Goal: Information Seeking & Learning: Learn about a topic

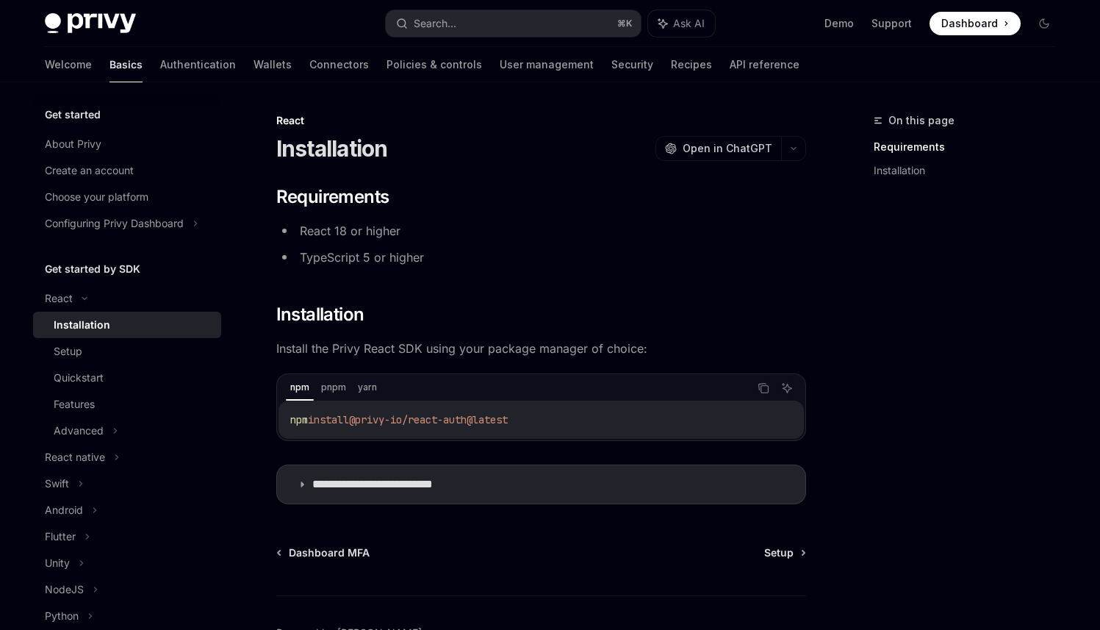
click at [568, 417] on code "npm install @privy-io/react-auth@latest" at bounding box center [541, 420] width 502 height 18
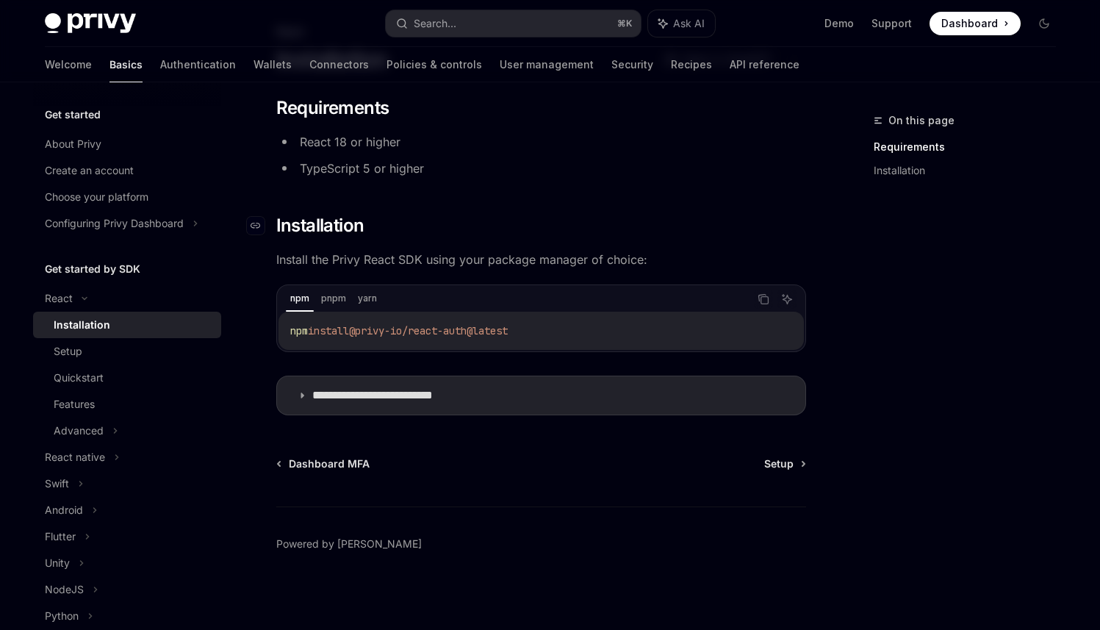
scroll to position [90, 0]
click at [306, 389] on summary "**********" at bounding box center [541, 394] width 528 height 38
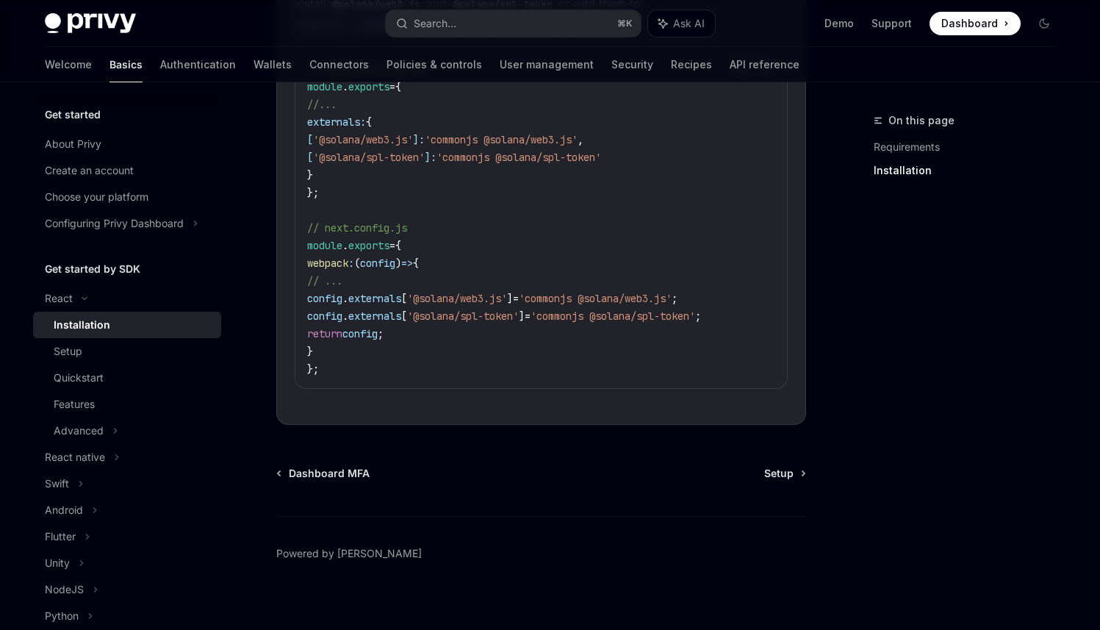
scroll to position [555, 0]
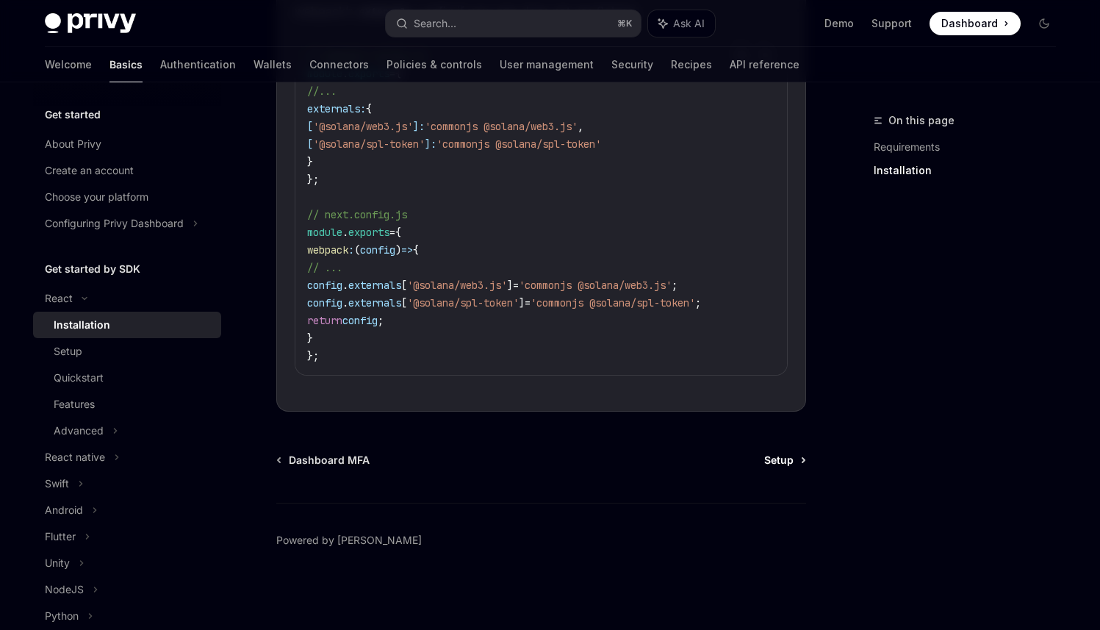
click at [791, 463] on span "Setup" at bounding box center [778, 460] width 29 height 15
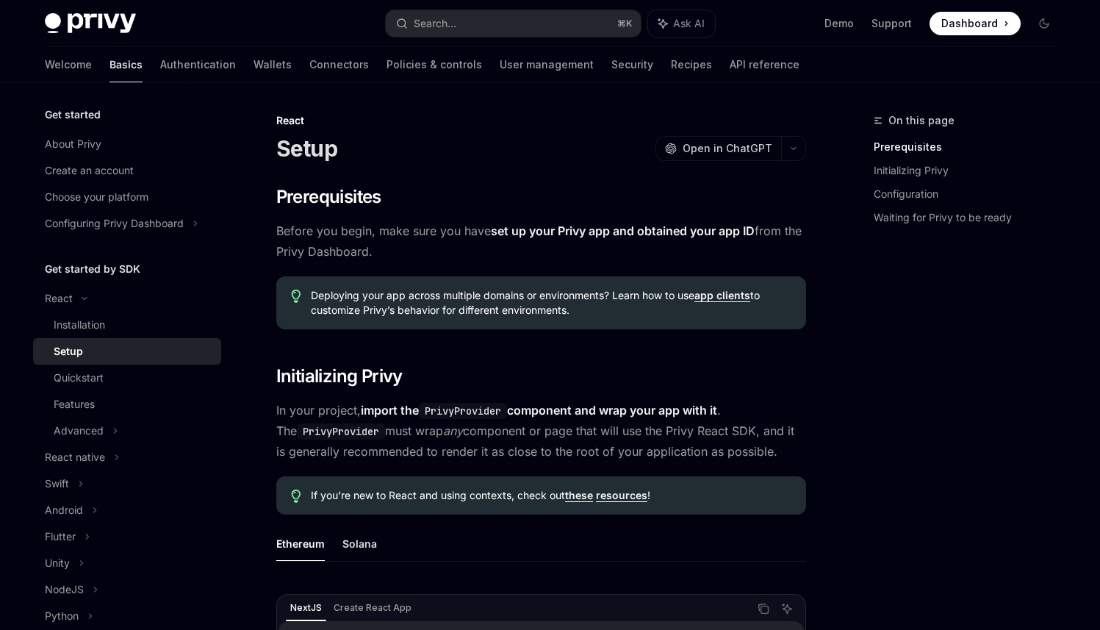
click at [690, 234] on link "set up your Privy app and obtained your app ID" at bounding box center [623, 230] width 264 height 15
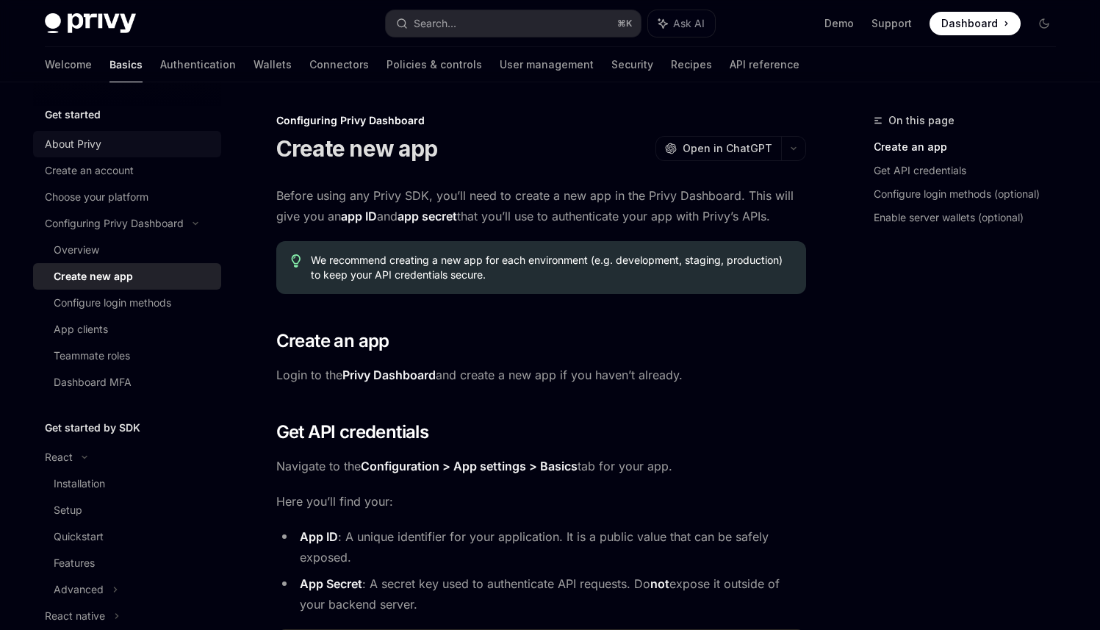
click at [73, 140] on div "About Privy" at bounding box center [73, 144] width 57 height 18
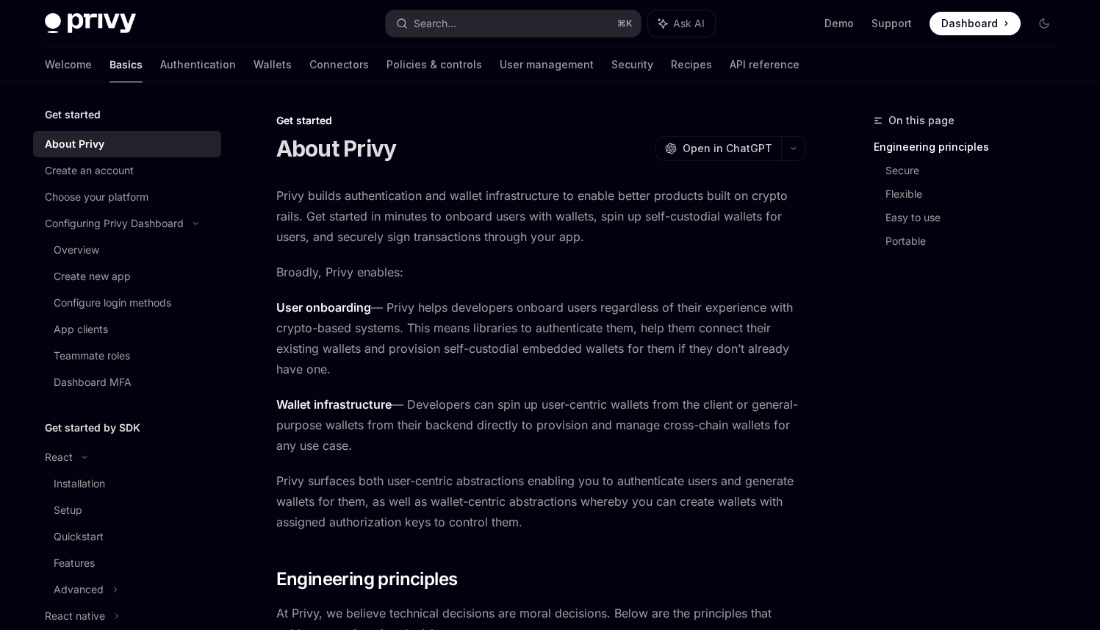
click at [608, 325] on span "User onboarding — Privy helps developers onboard users regardless of their expe…" at bounding box center [541, 338] width 530 height 82
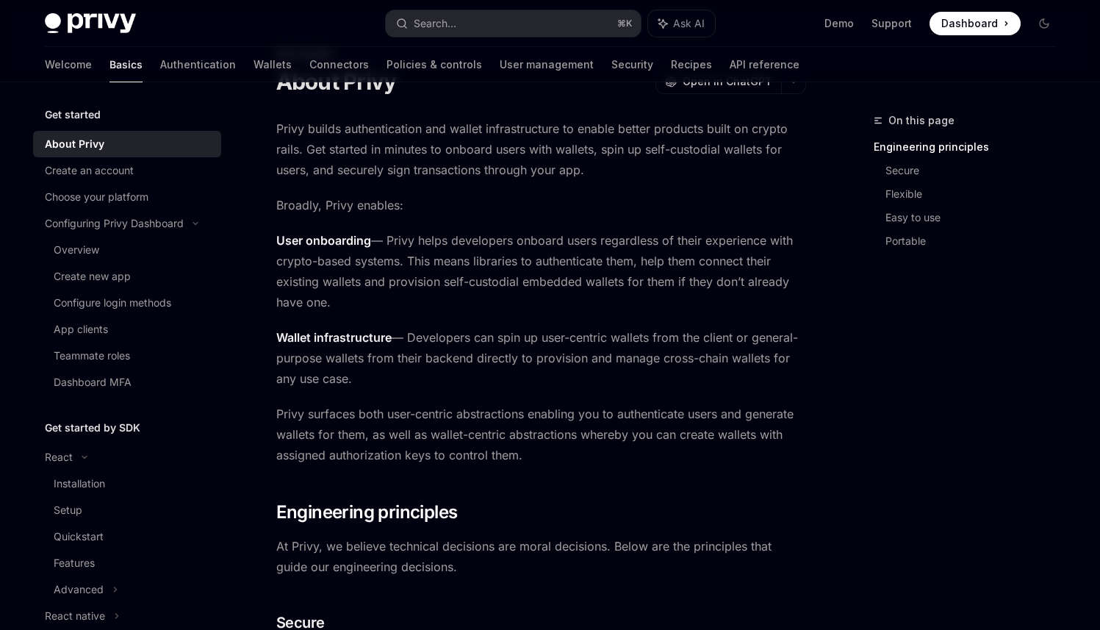
scroll to position [73, 0]
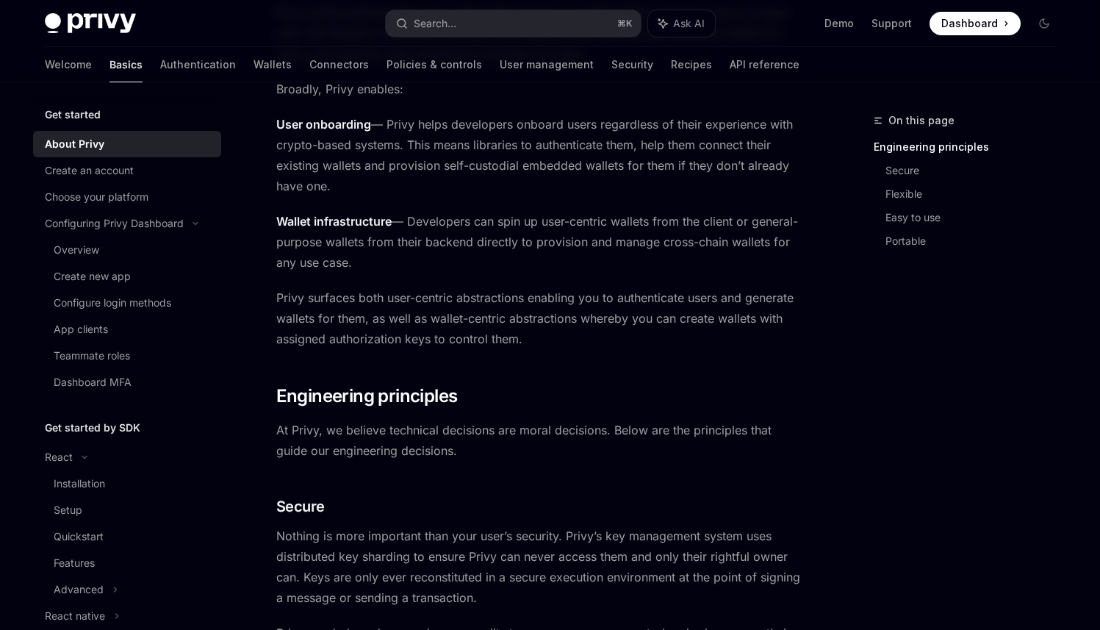
scroll to position [187, 0]
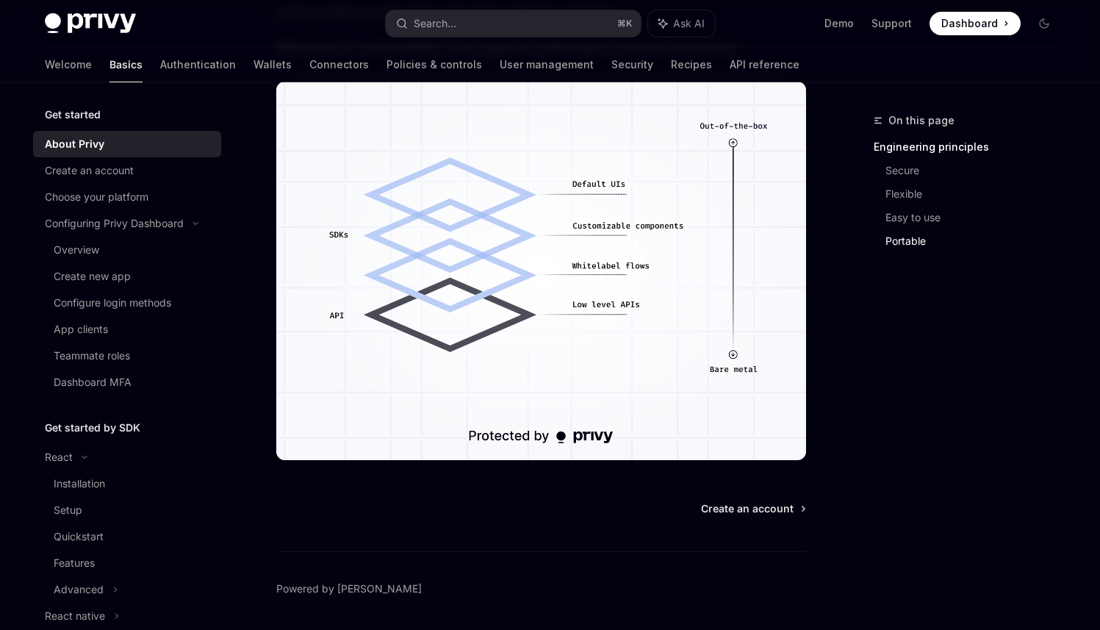
scroll to position [1292, 0]
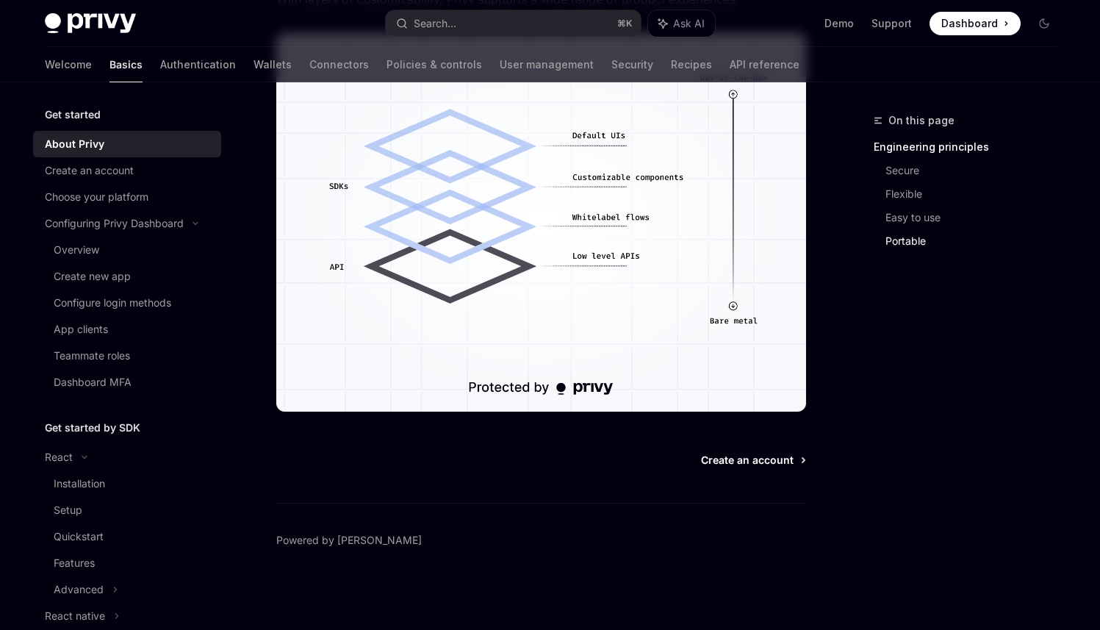
click at [760, 464] on span "Create an account" at bounding box center [747, 460] width 93 height 15
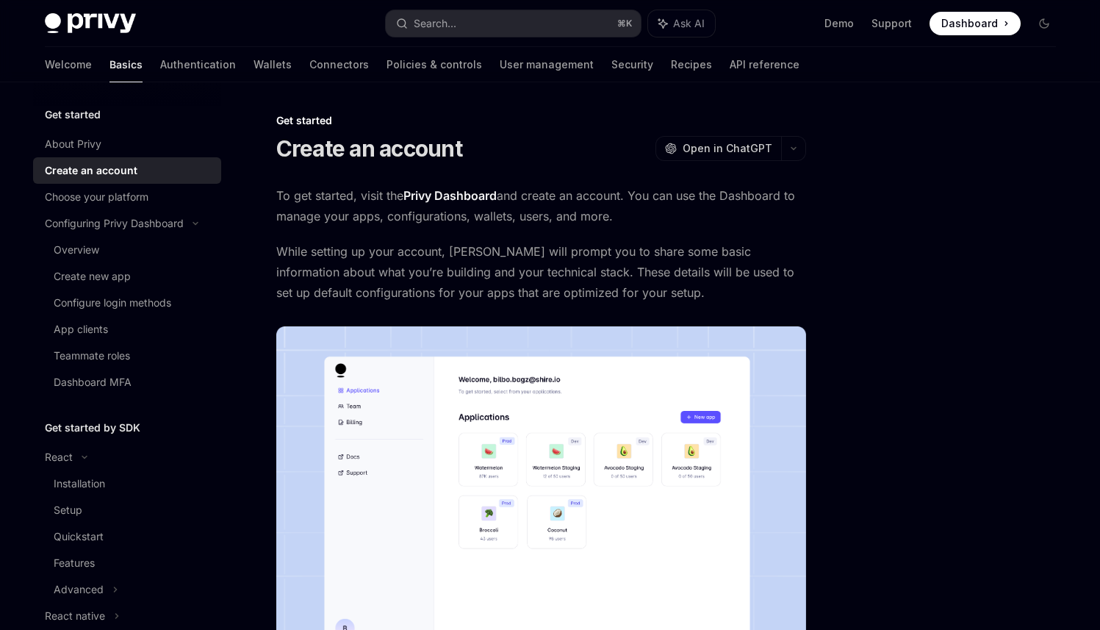
click at [454, 194] on link "Privy Dashboard" at bounding box center [449, 195] width 93 height 15
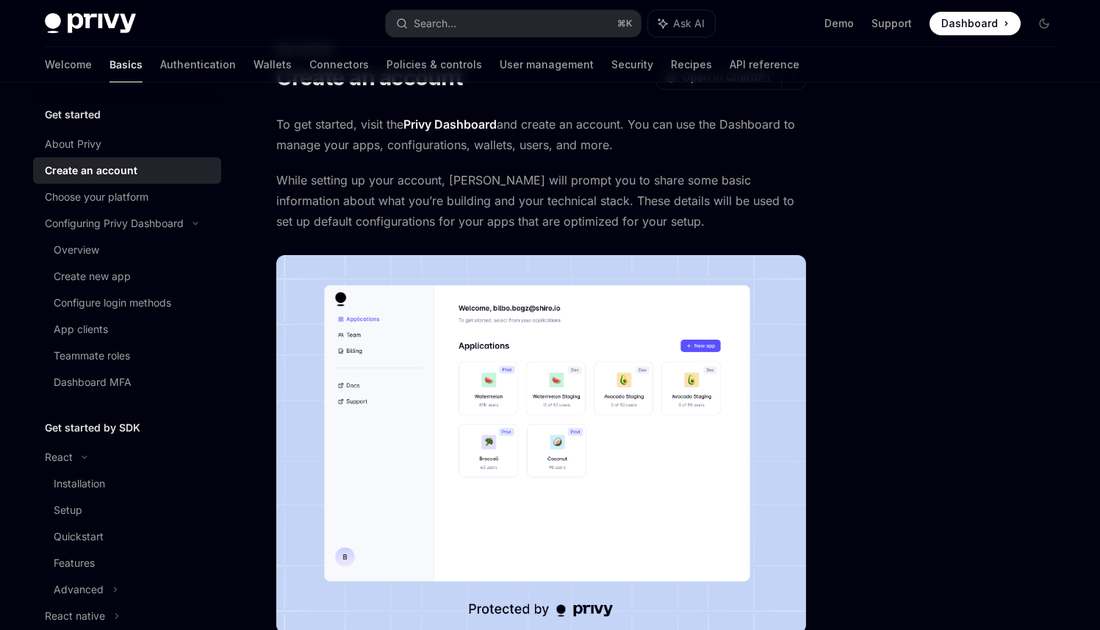
scroll to position [293, 0]
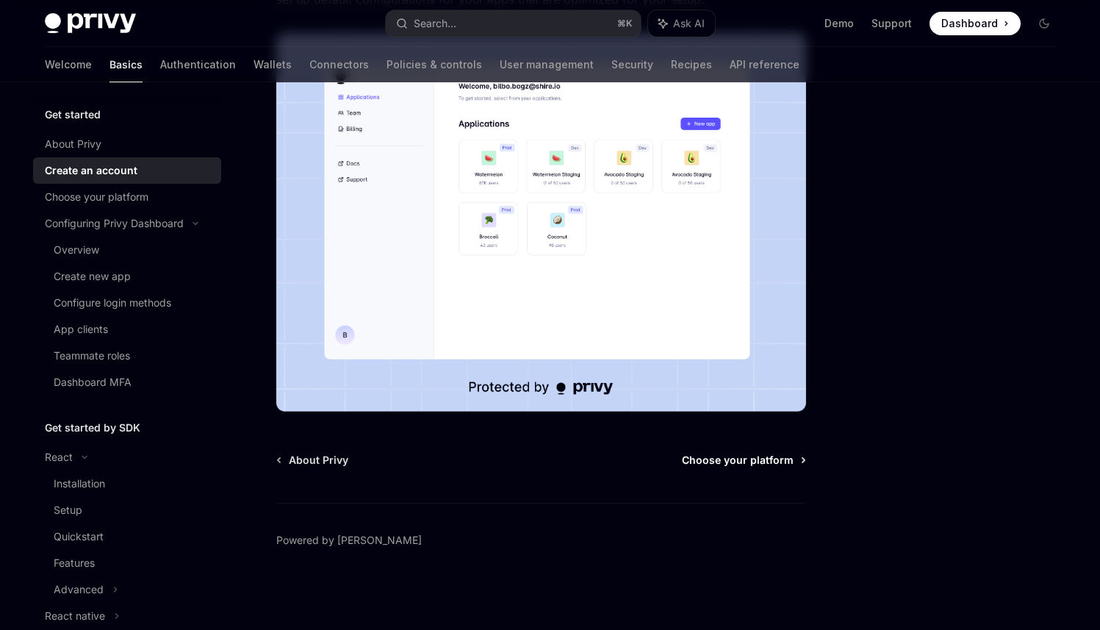
click at [738, 458] on span "Choose your platform" at bounding box center [738, 460] width 112 height 15
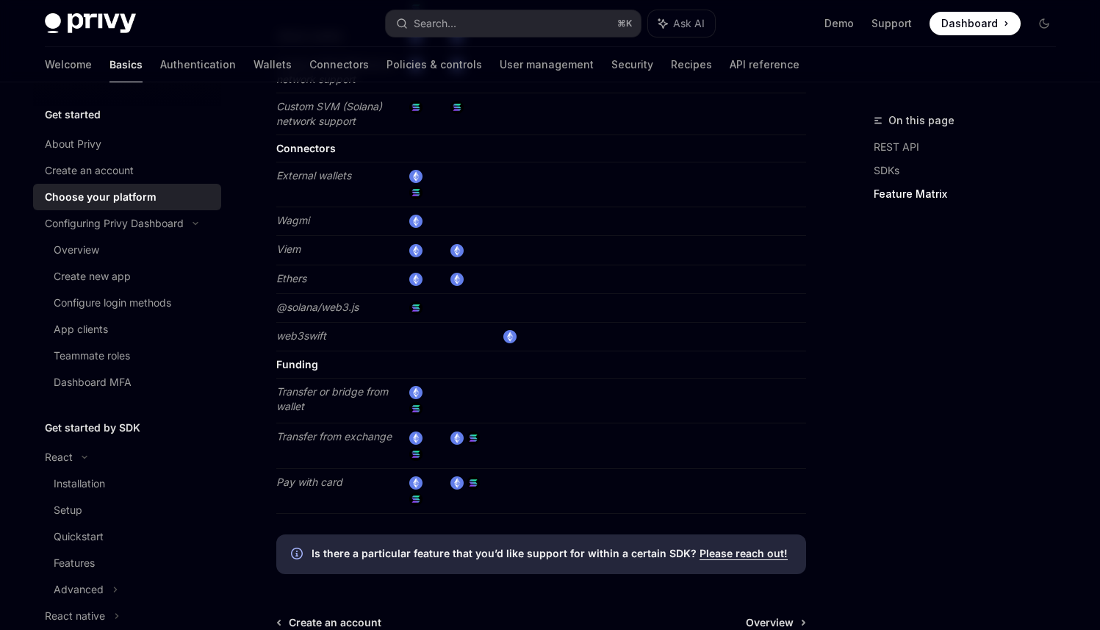
scroll to position [2588, 0]
click at [763, 614] on span "Overview" at bounding box center [770, 621] width 48 height 15
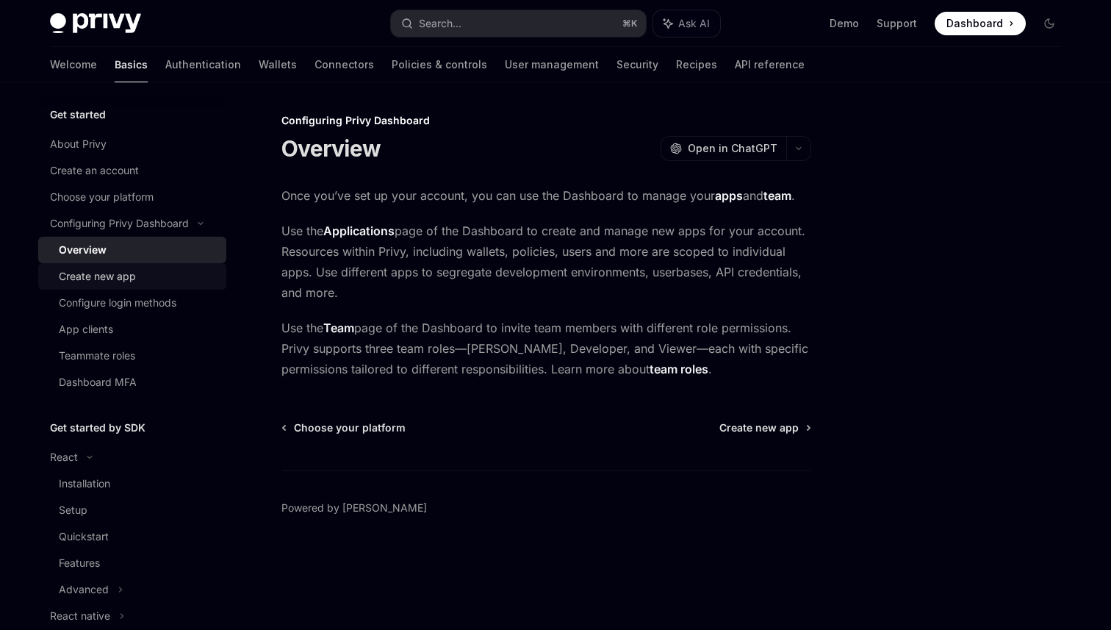
click at [123, 274] on div "Create new app" at bounding box center [97, 276] width 77 height 18
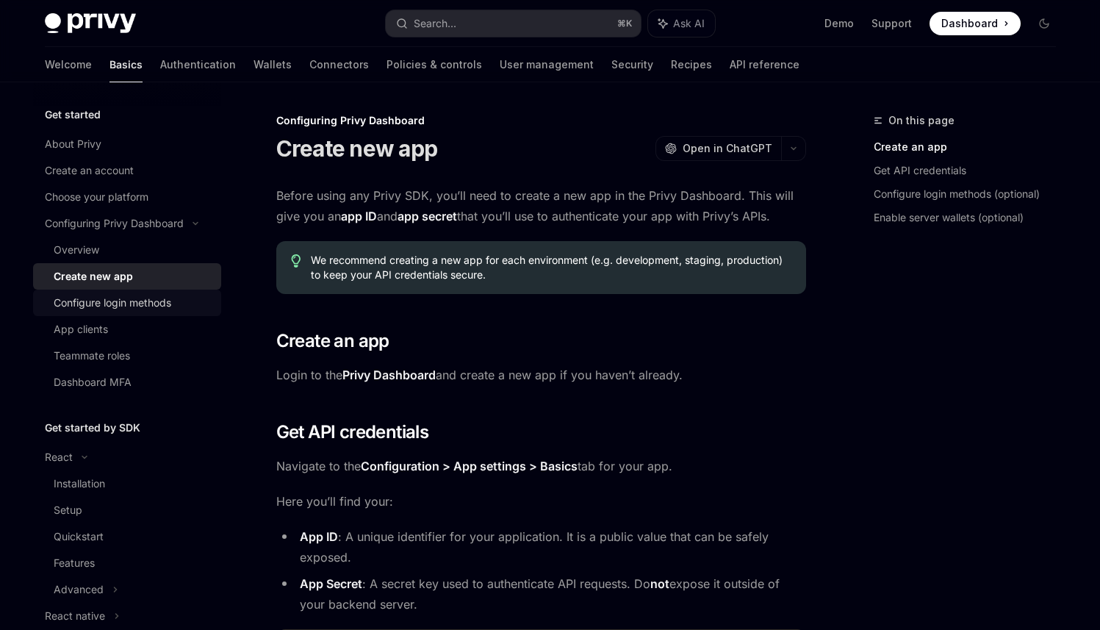
click at [123, 303] on div "Configure login methods" at bounding box center [113, 303] width 118 height 18
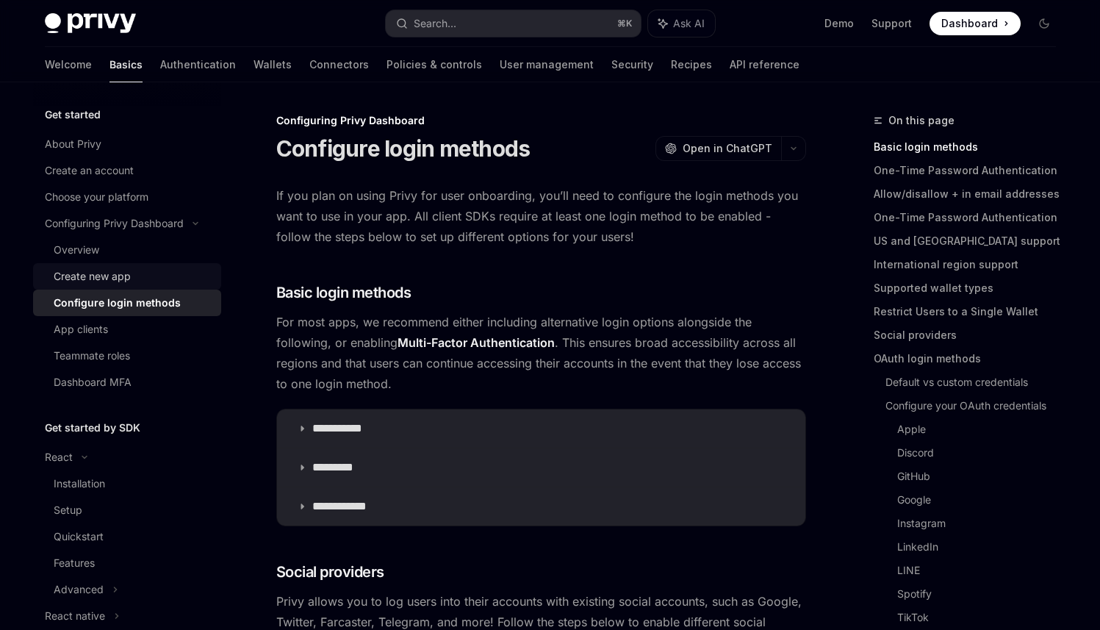
click at [134, 285] on link "Create new app" at bounding box center [127, 276] width 188 height 26
type textarea "*"
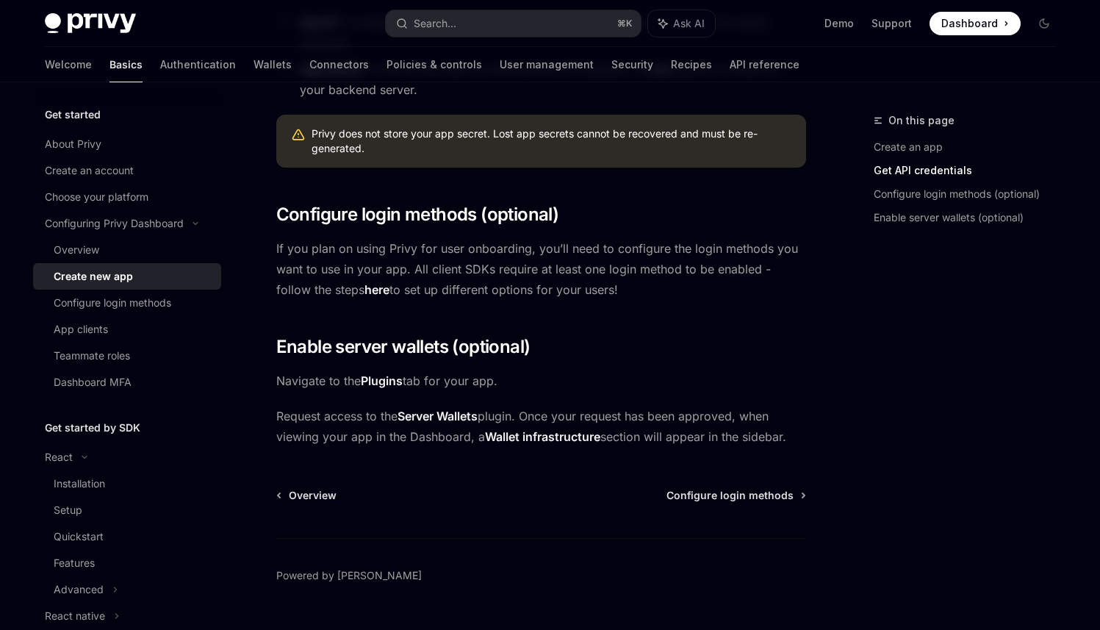
scroll to position [512, 0]
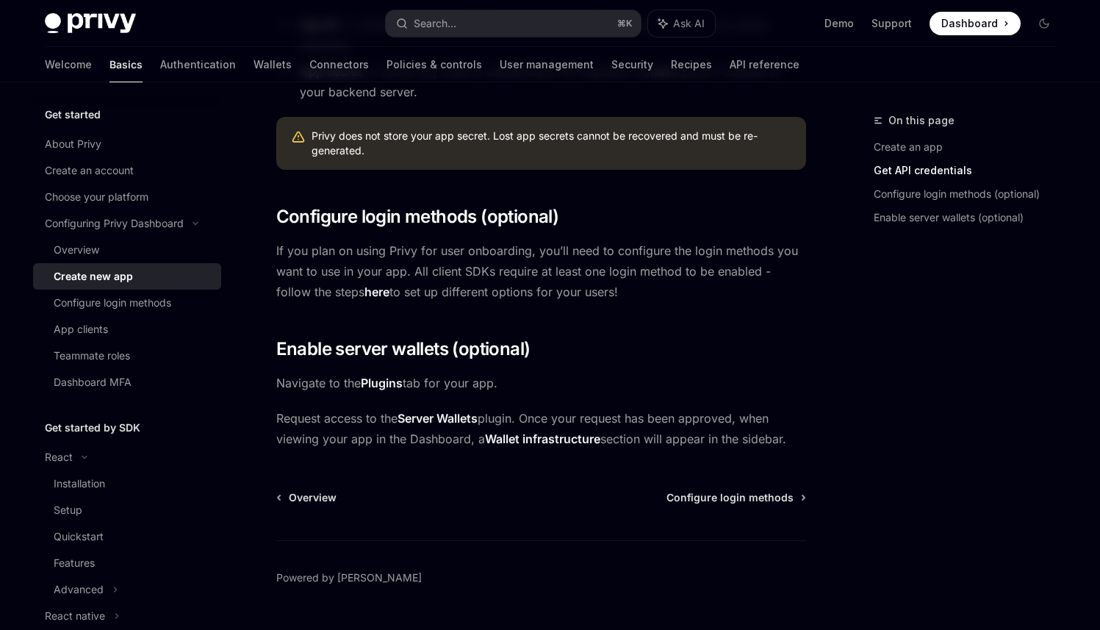
click at [304, 230] on div "Before using any Privy SDK, you’ll need to create a new app in the Privy Dashbo…" at bounding box center [541, 61] width 530 height 776
click at [66, 449] on div "React" at bounding box center [59, 457] width 28 height 18
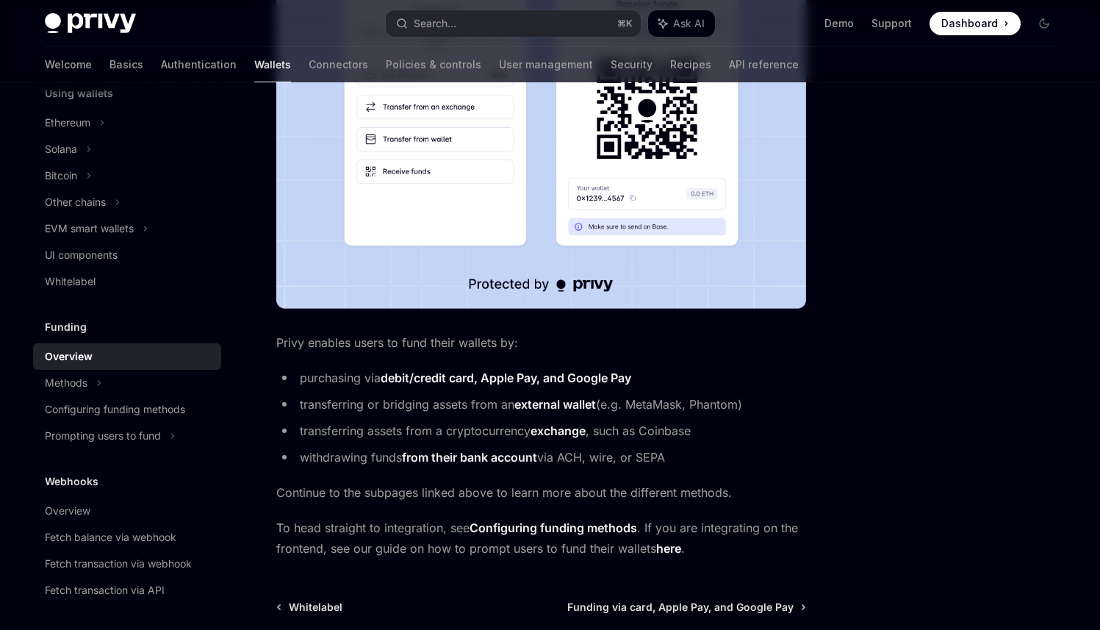
scroll to position [371, 0]
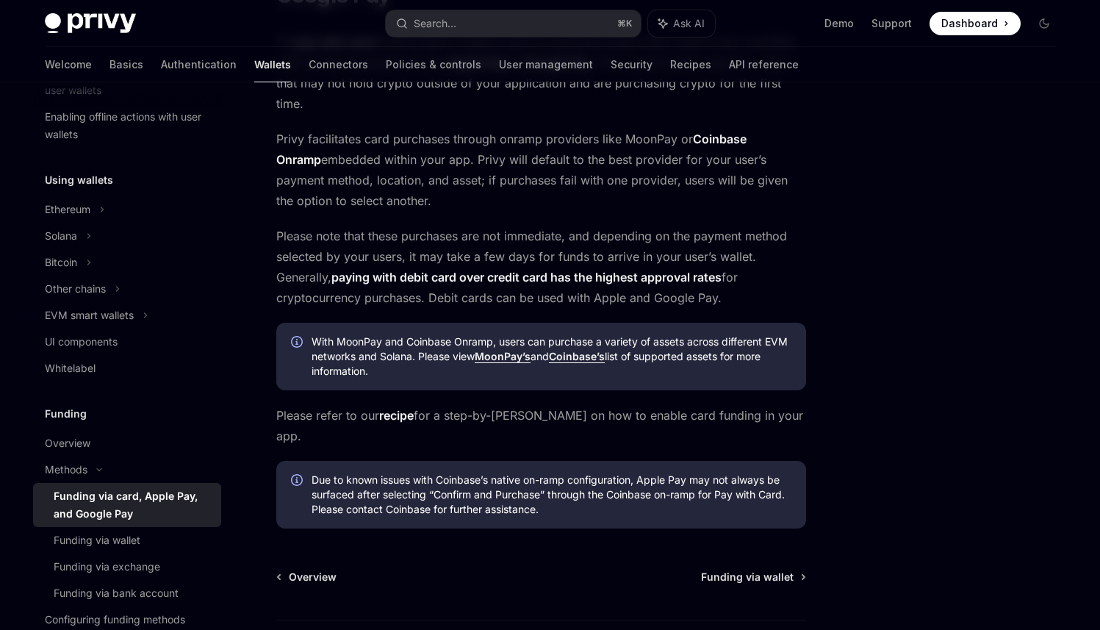
scroll to position [286, 0]
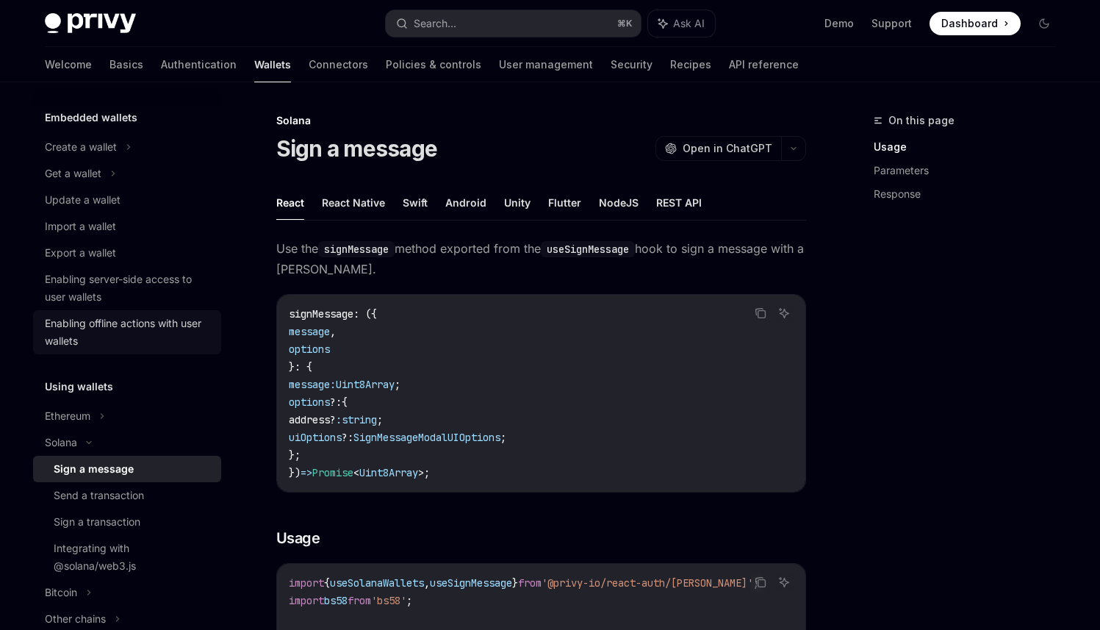
scroll to position [80, 0]
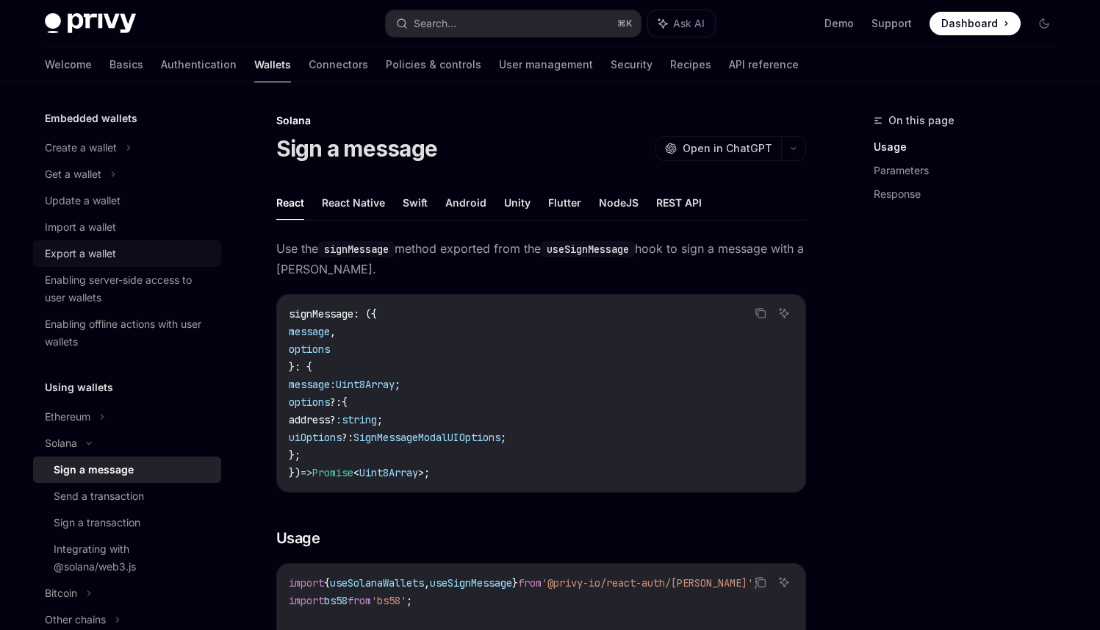
click at [103, 250] on div "Export a wallet" at bounding box center [80, 254] width 71 height 18
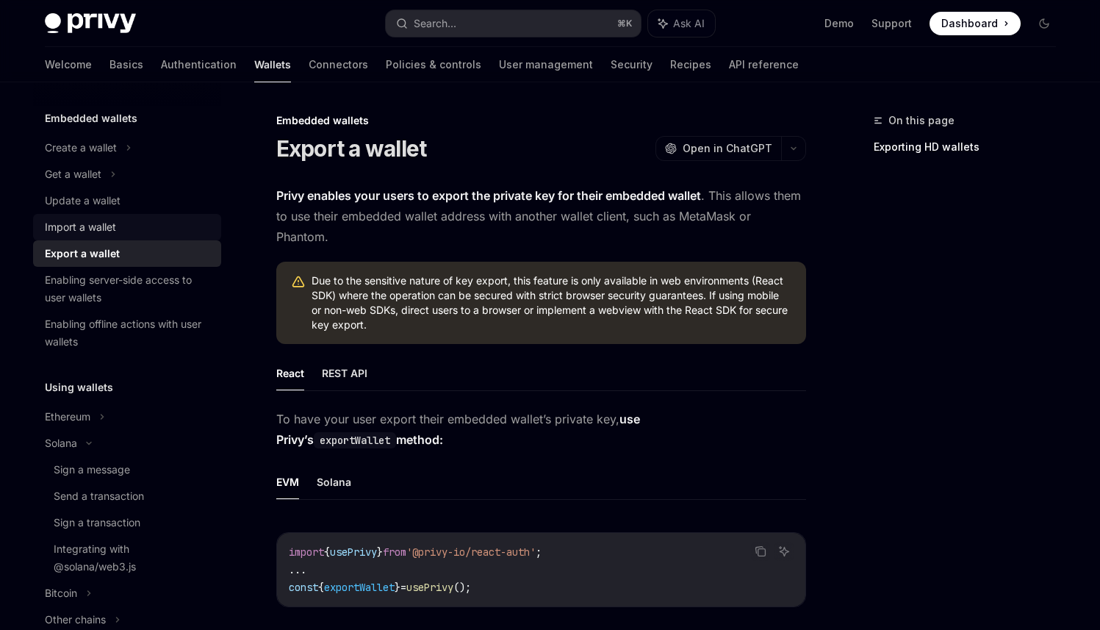
click at [79, 229] on div "Import a wallet" at bounding box center [80, 227] width 71 height 18
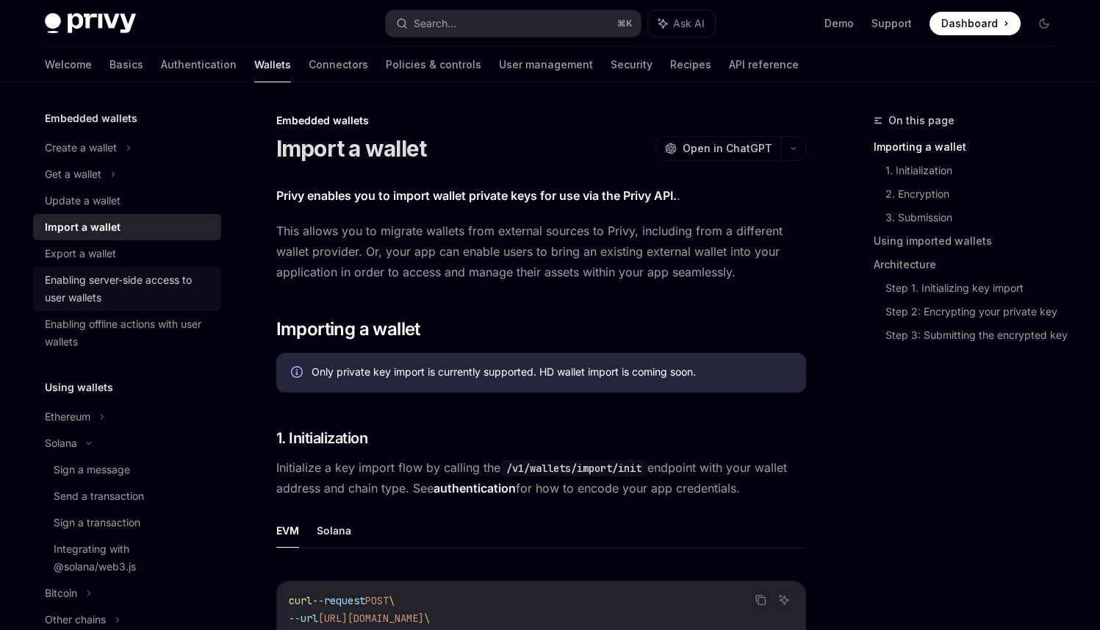
click at [115, 282] on div "Enabling server-side access to user wallets" at bounding box center [129, 288] width 168 height 35
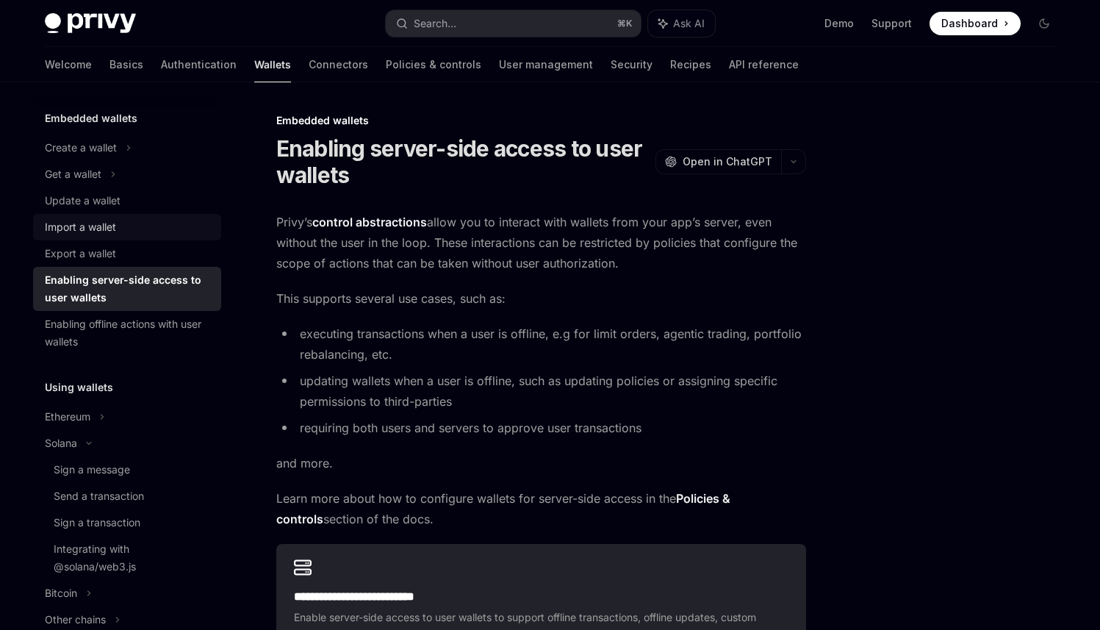
click at [109, 225] on div "Import a wallet" at bounding box center [80, 227] width 71 height 18
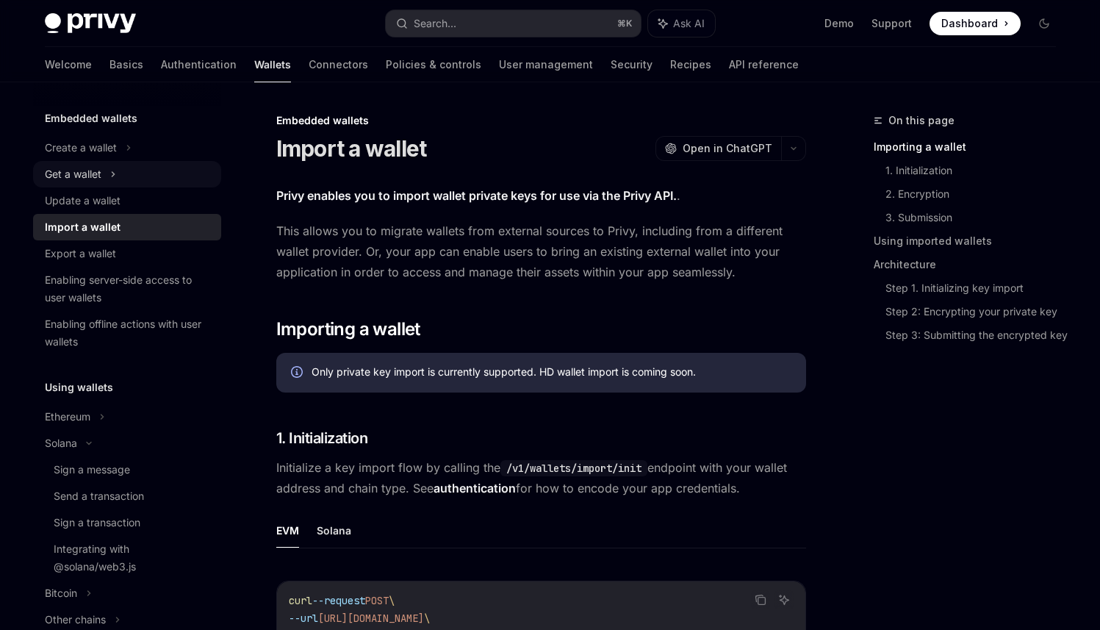
click at [68, 172] on div "Get a wallet" at bounding box center [73, 174] width 57 height 18
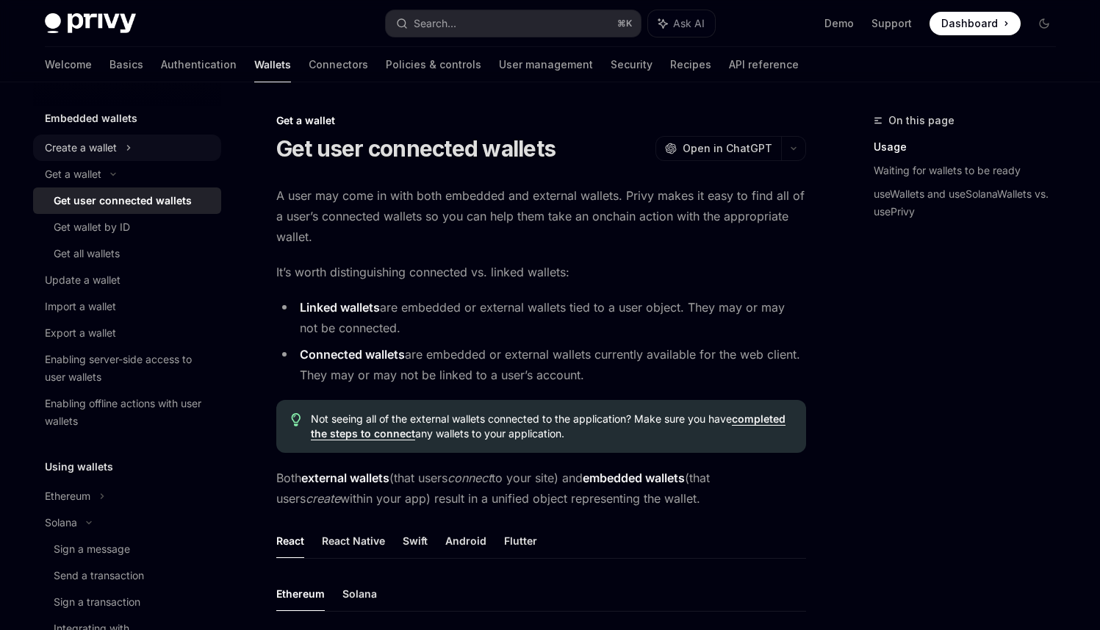
click at [108, 156] on div "Create a wallet" at bounding box center [81, 148] width 72 height 18
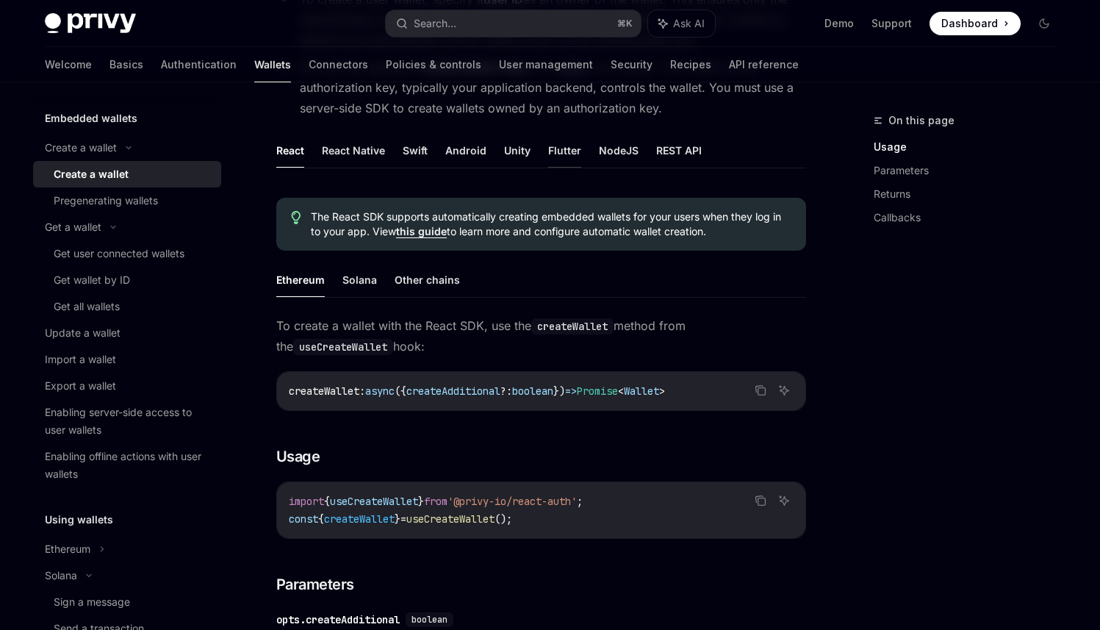
scroll to position [254, 0]
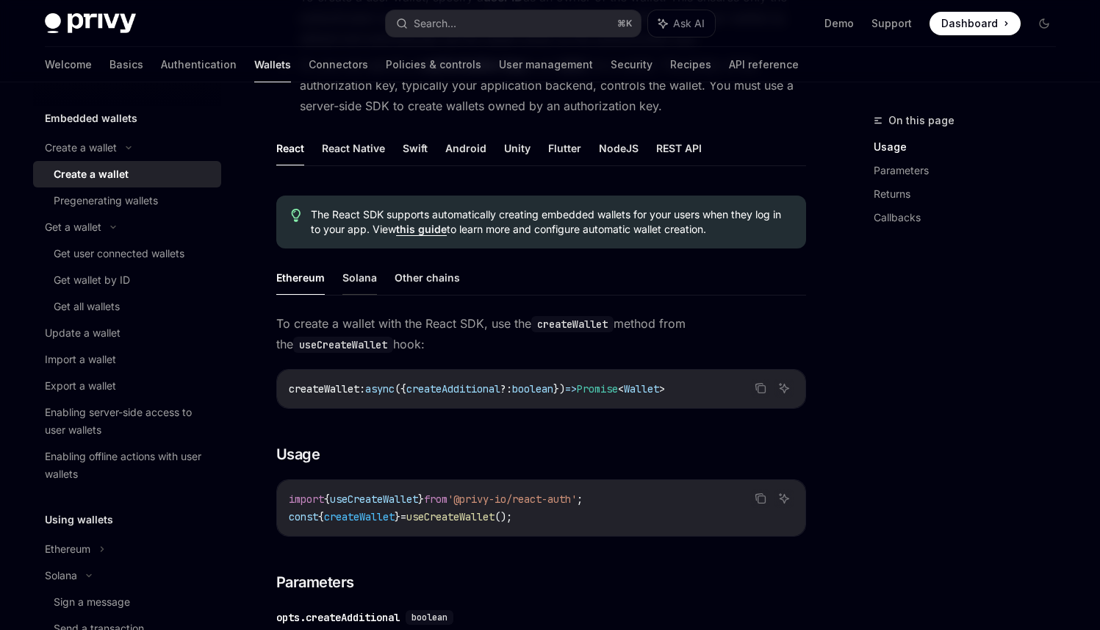
click at [366, 286] on button "Solana" at bounding box center [359, 277] width 35 height 35
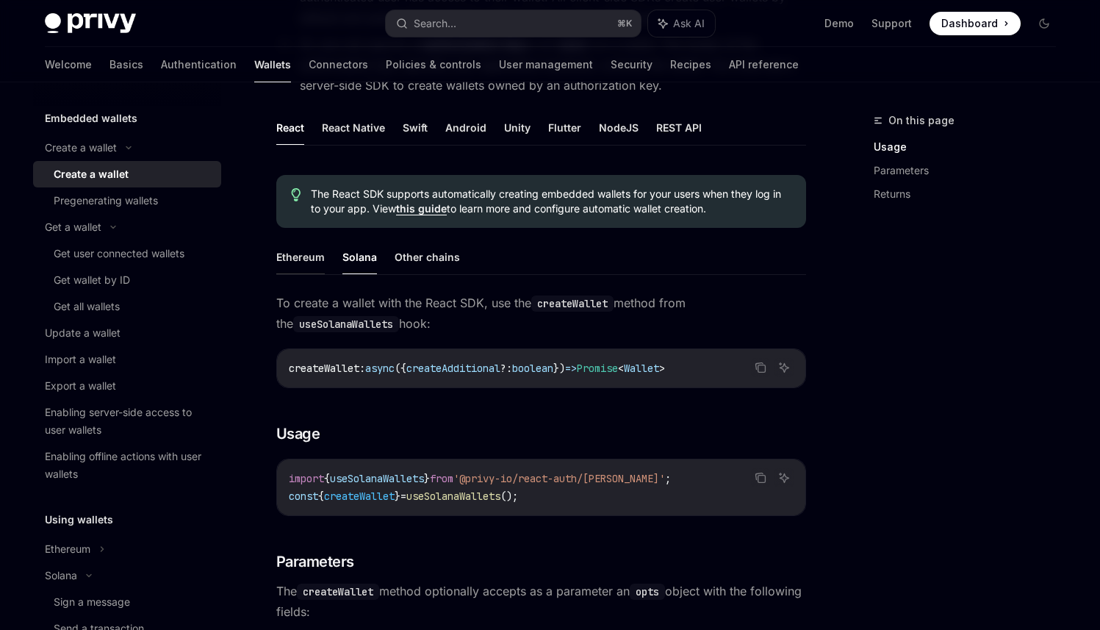
click at [319, 259] on button "Ethereum" at bounding box center [300, 257] width 48 height 35
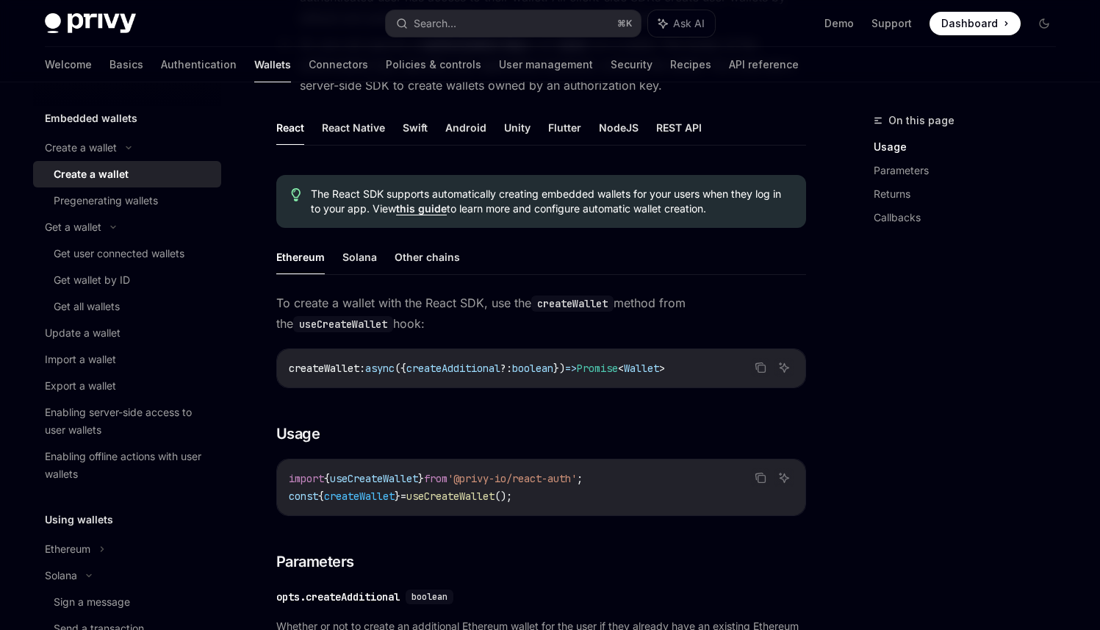
click at [340, 259] on ul "Ethereum Solana Other chains" at bounding box center [541, 257] width 530 height 35
click at [356, 260] on button "Solana" at bounding box center [359, 257] width 35 height 35
type textarea "*"
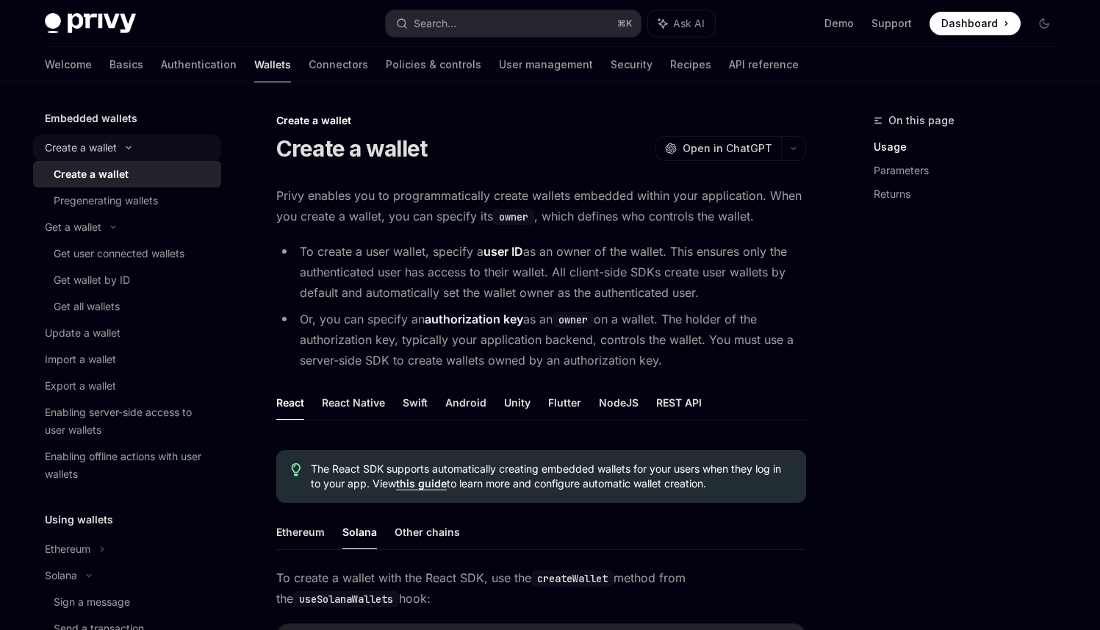
click at [65, 145] on div "Create a wallet" at bounding box center [81, 148] width 72 height 18
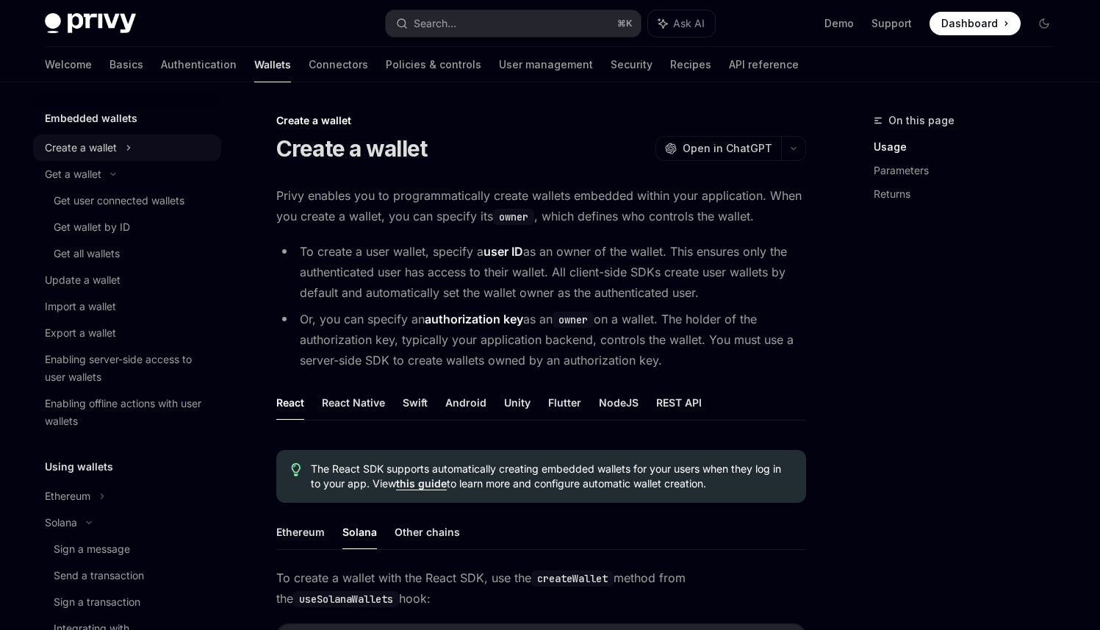
click at [73, 151] on div "Create a wallet" at bounding box center [81, 148] width 72 height 18
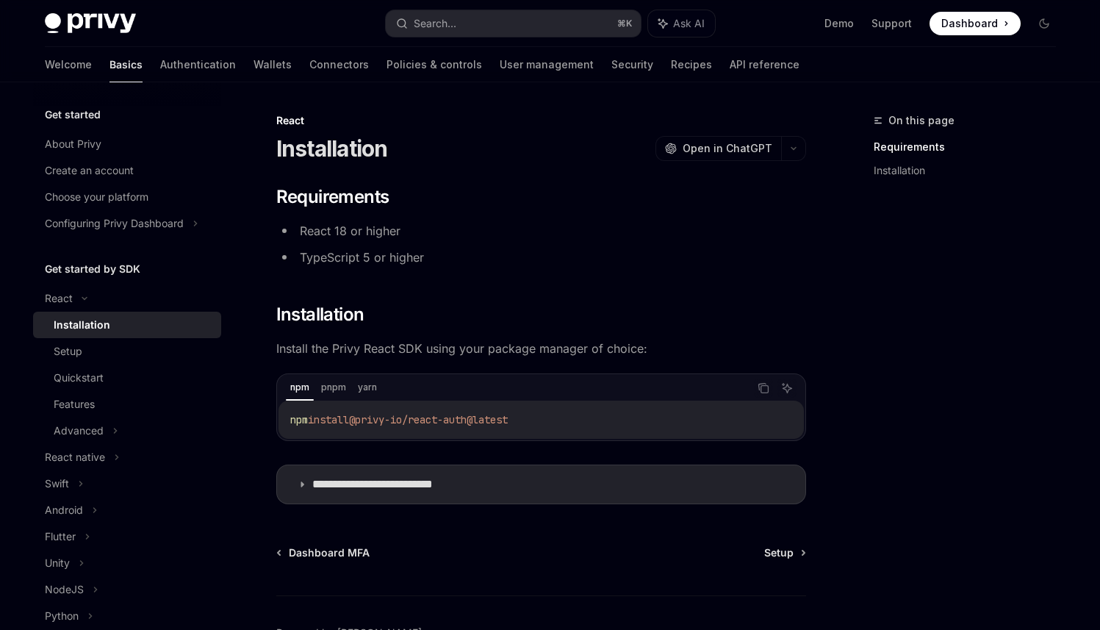
scroll to position [91, 0]
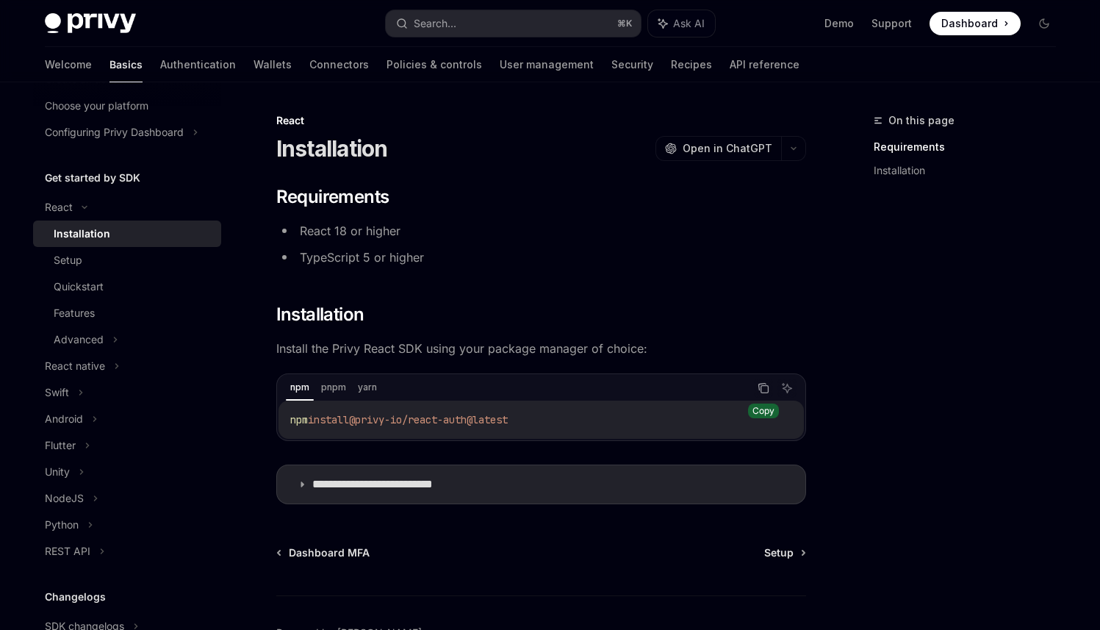
click at [761, 394] on button "Copy the contents from the code block" at bounding box center [763, 387] width 19 height 19
click at [104, 265] on div "Setup" at bounding box center [133, 260] width 159 height 18
type textarea "*"
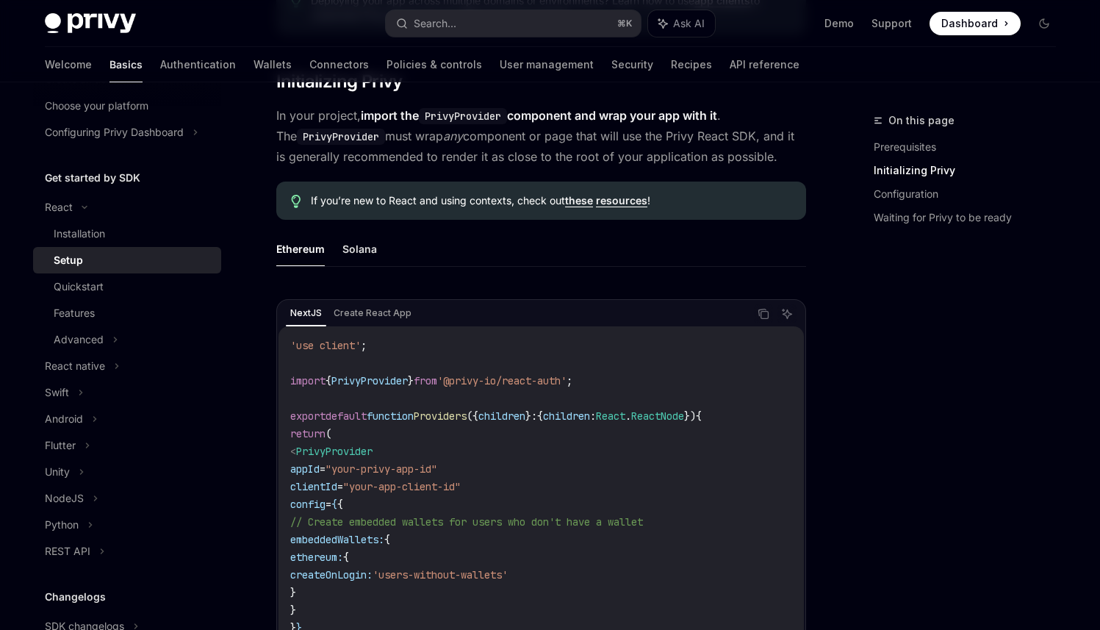
scroll to position [293, 0]
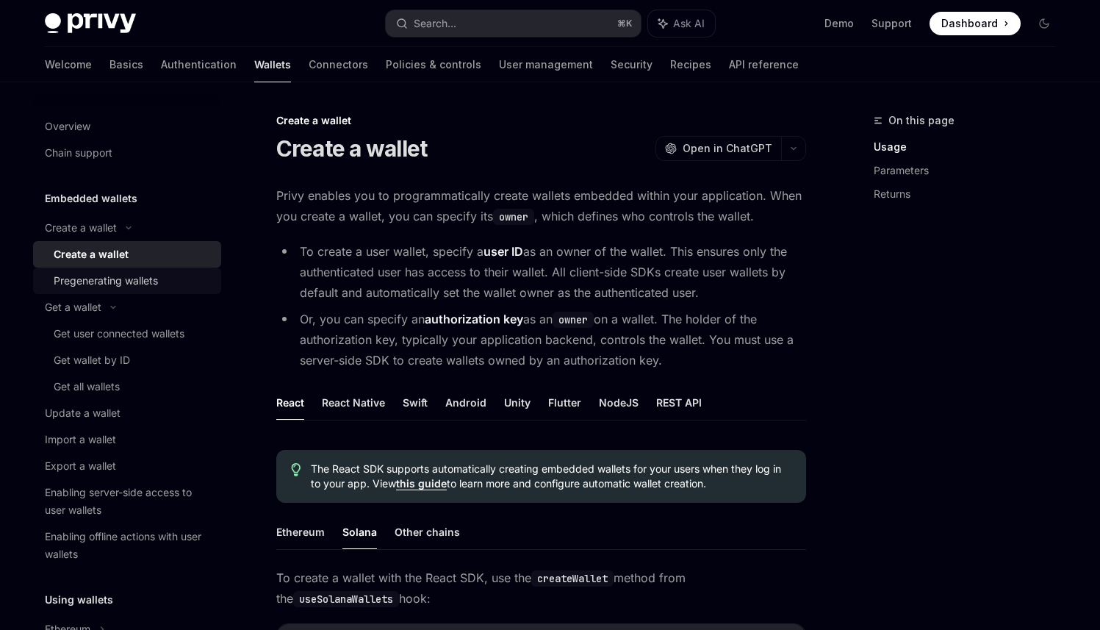
scroll to position [80, 0]
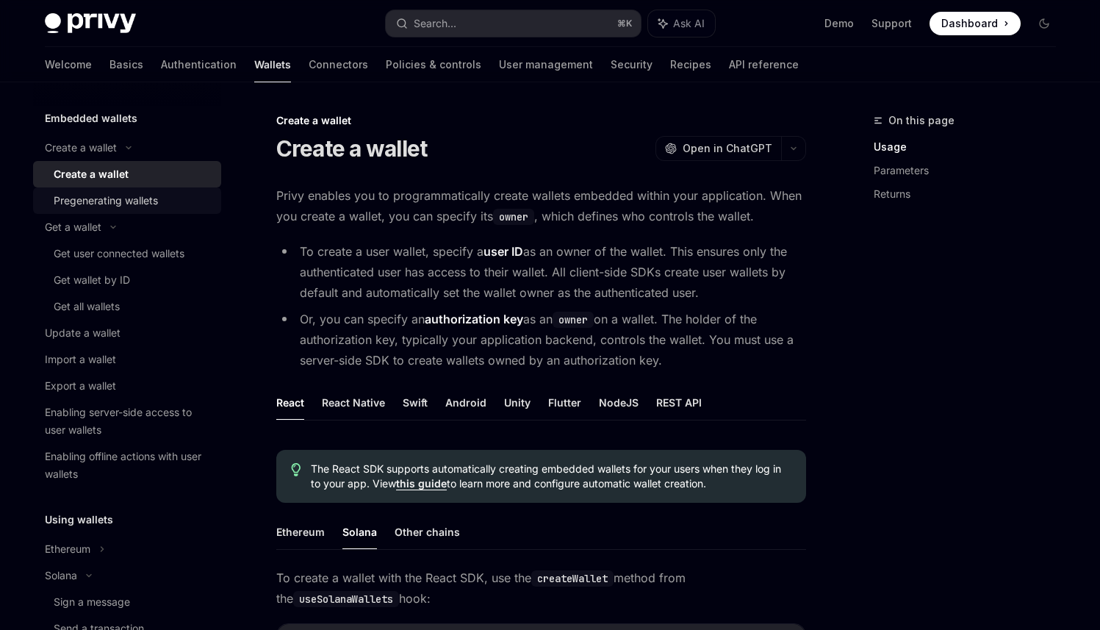
click at [141, 209] on div "Pregenerating wallets" at bounding box center [106, 201] width 104 height 18
type textarea "*"
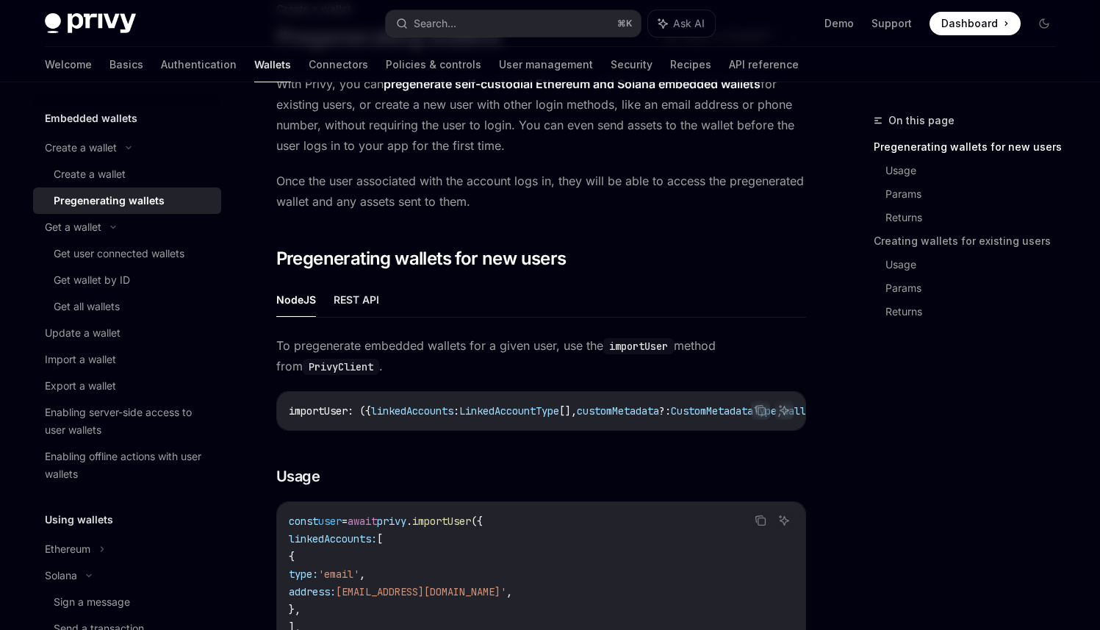
scroll to position [133, 0]
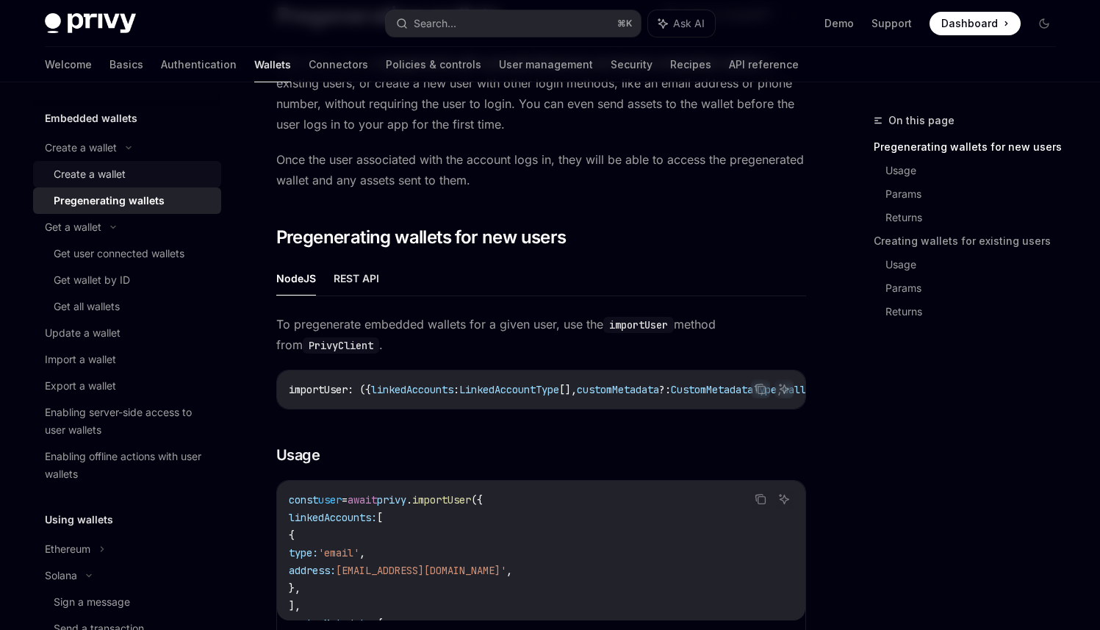
click at [170, 176] on div "Create a wallet" at bounding box center [133, 174] width 159 height 18
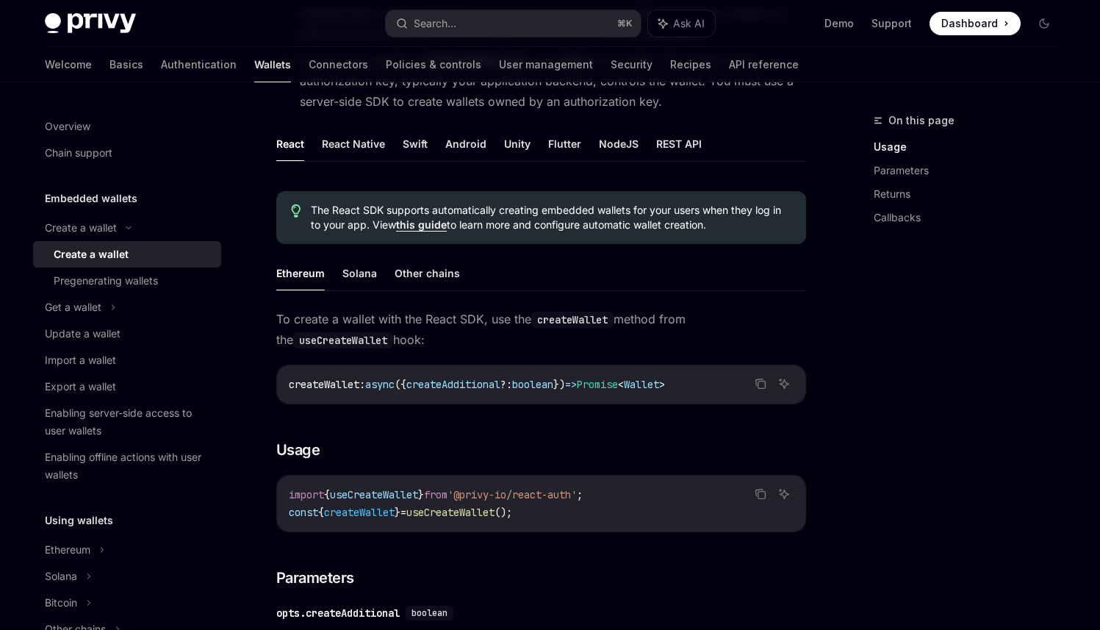
scroll to position [312, 0]
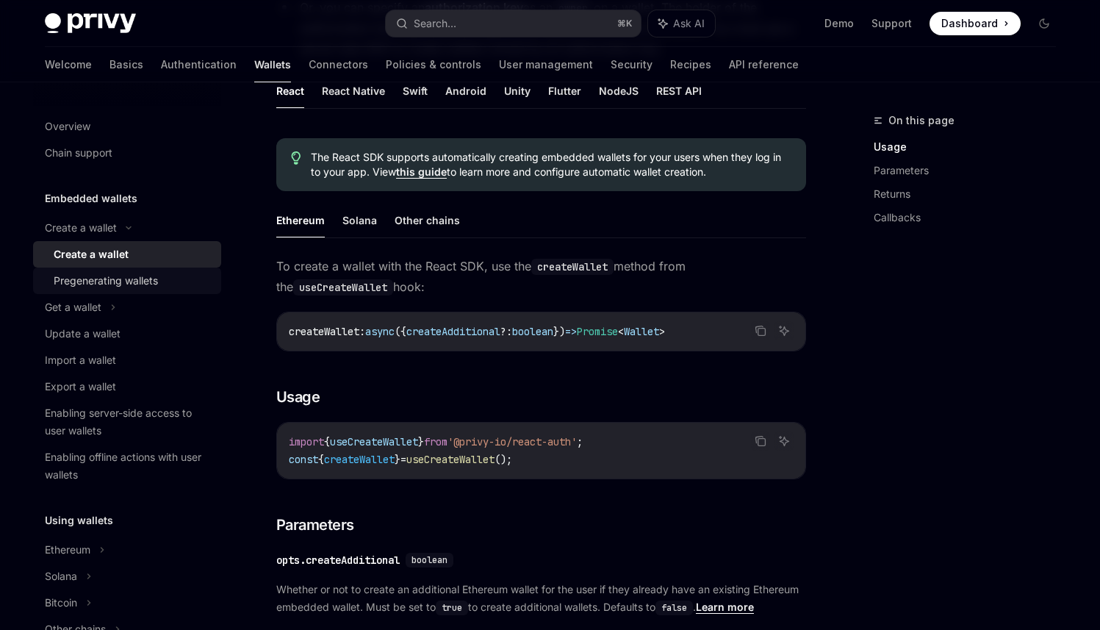
click at [109, 289] on link "Pregenerating wallets" at bounding box center [127, 280] width 188 height 26
type textarea "*"
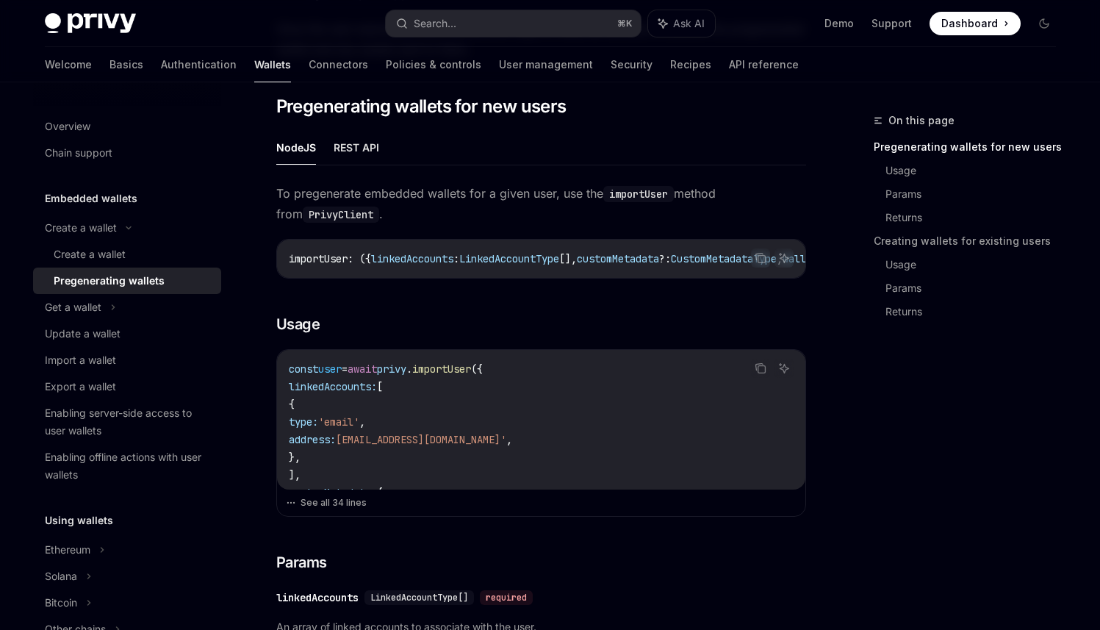
scroll to position [267, 0]
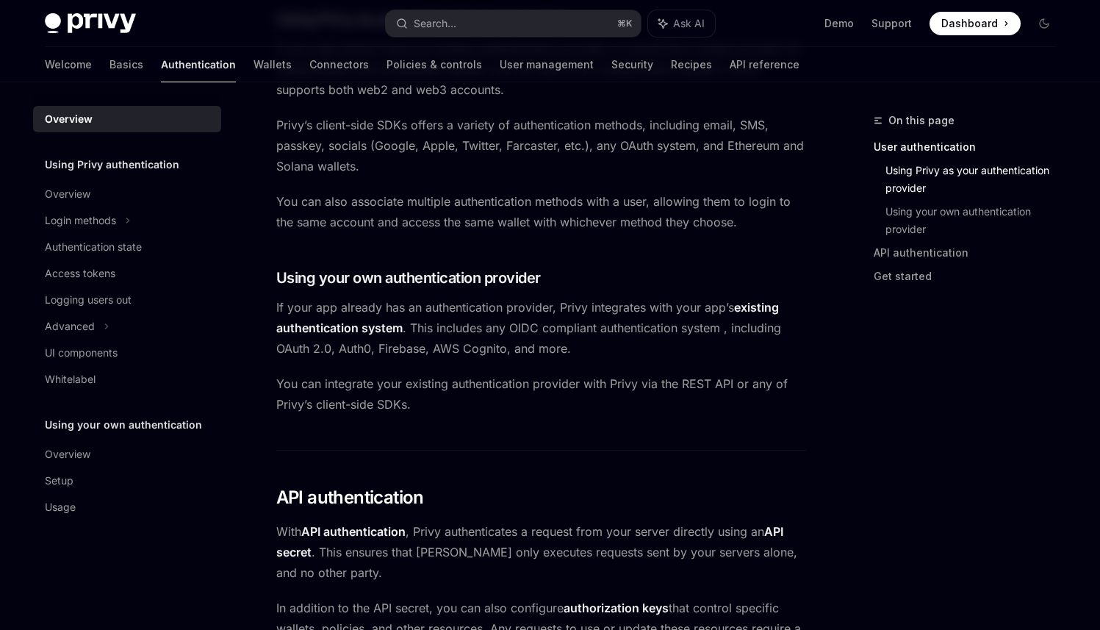
scroll to position [591, 0]
